Goal: Go to known website: Access a specific website the user already knows

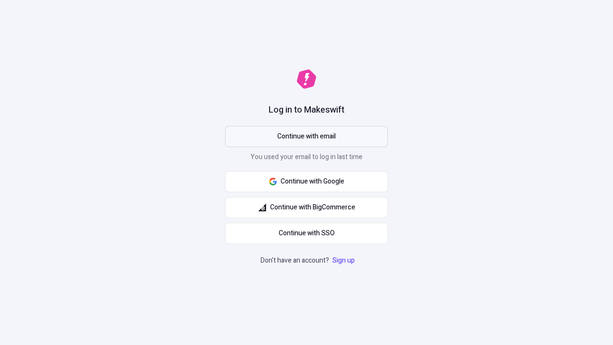
click at [306, 136] on span "Continue with email" at bounding box center [306, 136] width 58 height 11
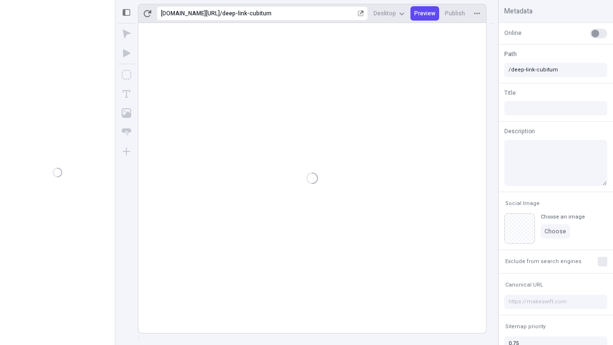
type input "/deep-link-cubitum"
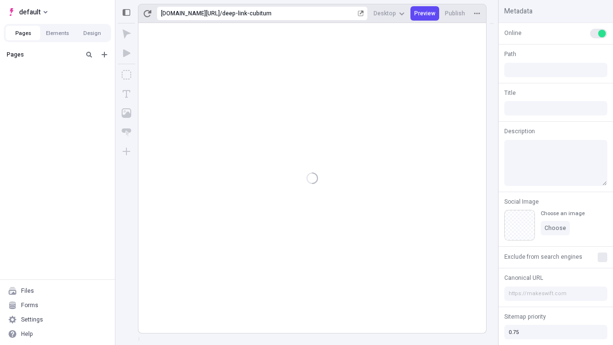
type input "/deep-link-cubitum"
